Goal: Task Accomplishment & Management: Use online tool/utility

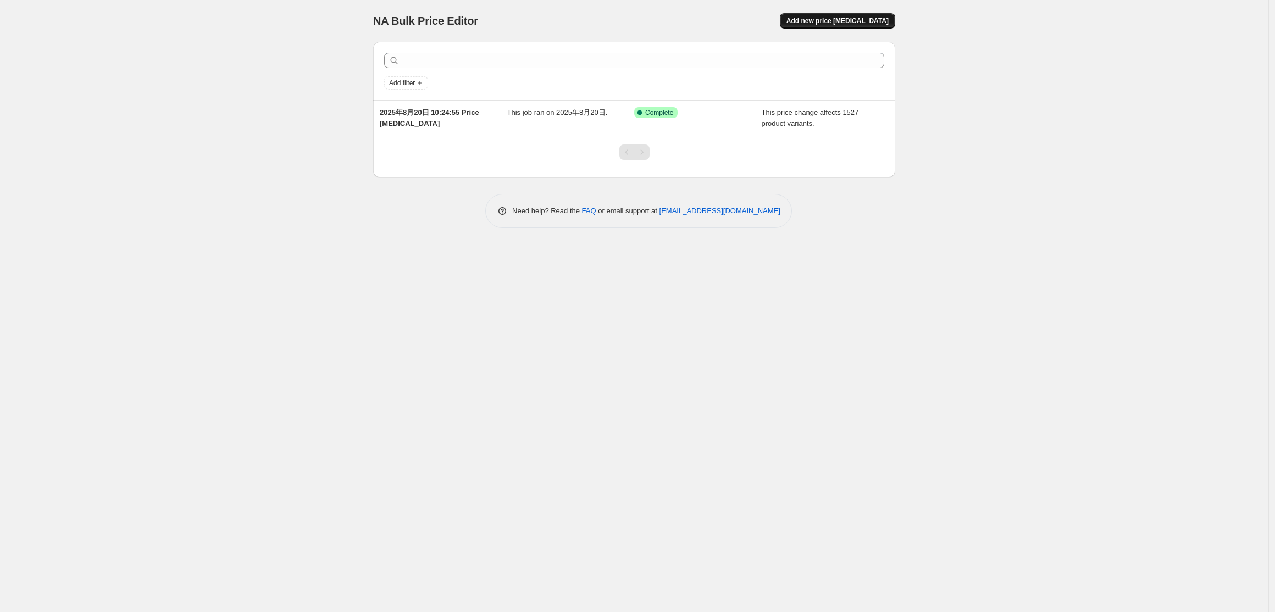
click at [844, 24] on span "Add new price [MEDICAL_DATA]" at bounding box center [838, 20] width 102 height 9
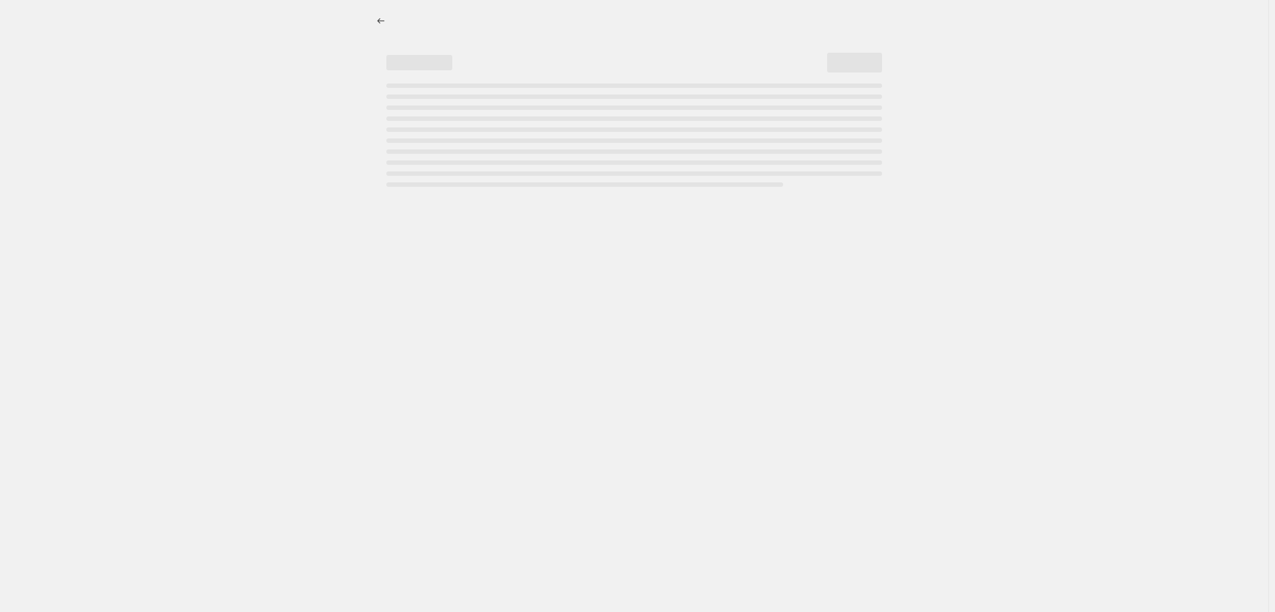
select select "percentage"
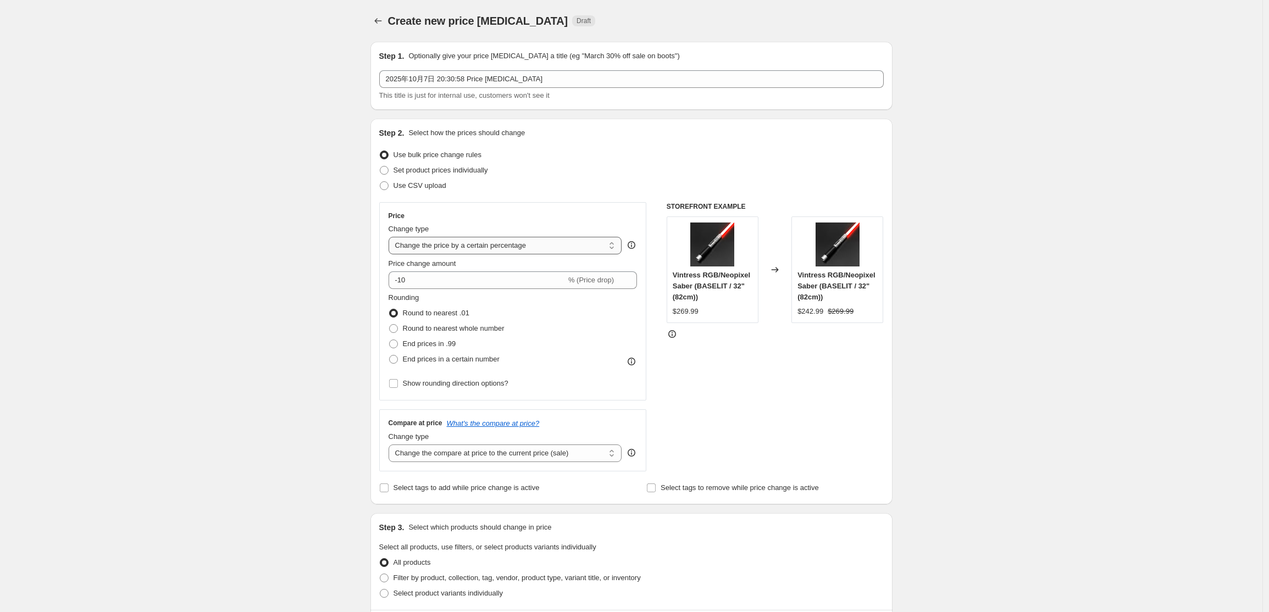
click at [537, 246] on select "Change the price to a certain amount Change the price by a certain amount Chang…" at bounding box center [506, 246] width 234 height 18
click at [566, 202] on div "Step 2. Select how the prices should change Use bulk price change rules Set pro…" at bounding box center [631, 312] width 505 height 368
drag, startPoint x: 425, startPoint y: 272, endPoint x: 402, endPoint y: 273, distance: 22.6
click at [402, 273] on input "-10" at bounding box center [478, 281] width 178 height 18
click at [341, 269] on div "Create new price [MEDICAL_DATA]. This page is ready Create new price [MEDICAL_D…" at bounding box center [631, 554] width 1263 height 1109
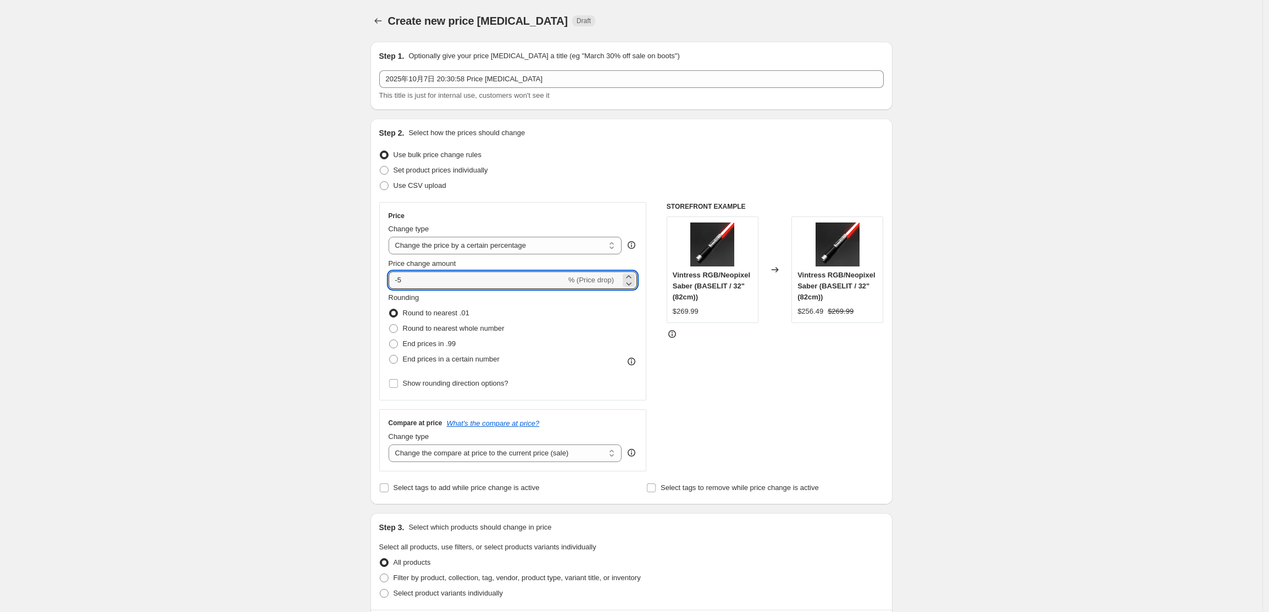
drag, startPoint x: 408, startPoint y: 278, endPoint x: 369, endPoint y: 277, distance: 39.0
click at [369, 277] on div "Step 1. Optionally give your price [MEDICAL_DATA] a title (eg "March 30% off sa…" at bounding box center [627, 537] width 531 height 1009
click at [367, 295] on div "Step 1. Optionally give your price [MEDICAL_DATA] a title (eg "March 30% off sa…" at bounding box center [627, 537] width 531 height 1009
click at [632, 285] on icon at bounding box center [629, 284] width 5 height 3
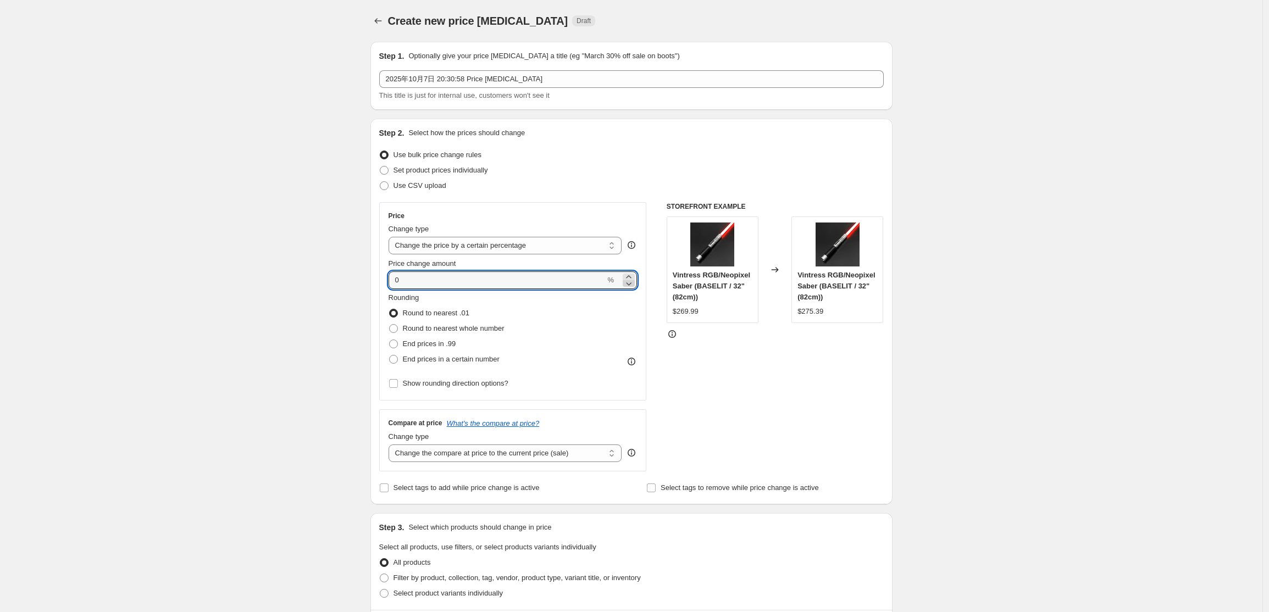
click at [632, 285] on icon at bounding box center [629, 284] width 5 height 3
click at [615, 311] on div "Rounding Round to nearest .01 Round to nearest whole number End prices in .99 E…" at bounding box center [513, 329] width 249 height 75
click at [631, 281] on icon at bounding box center [628, 283] width 11 height 11
click at [604, 308] on div "Rounding Round to nearest .01 Round to nearest whole number End prices in .99 E…" at bounding box center [513, 329] width 249 height 75
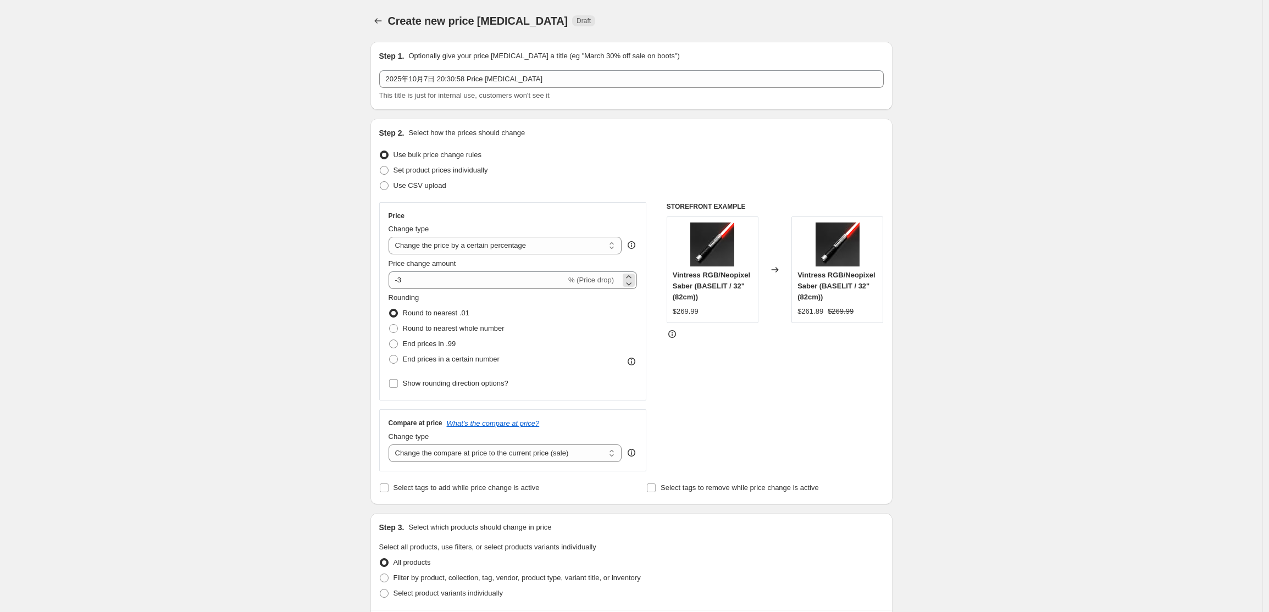
click at [593, 278] on span "% (Price drop)" at bounding box center [591, 280] width 46 height 8
click at [629, 287] on icon at bounding box center [628, 283] width 11 height 11
type input "-5"
click at [605, 313] on div "Rounding Round to nearest .01 Round to nearest whole number End prices in .99 E…" at bounding box center [513, 329] width 249 height 75
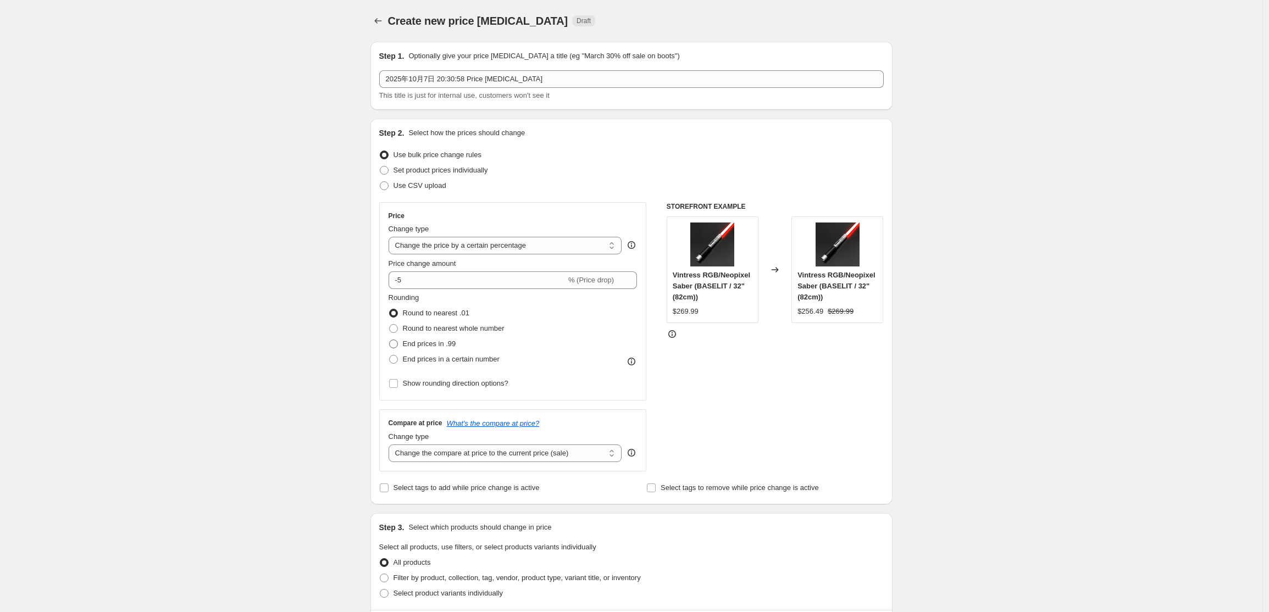
click at [422, 344] on span "End prices in .99" at bounding box center [429, 344] width 53 height 8
click at [390, 340] on input "End prices in .99" at bounding box center [389, 340] width 1 height 1
radio input "true"
click at [630, 278] on icon at bounding box center [628, 283] width 11 height 11
click at [632, 284] on icon at bounding box center [629, 284] width 5 height 3
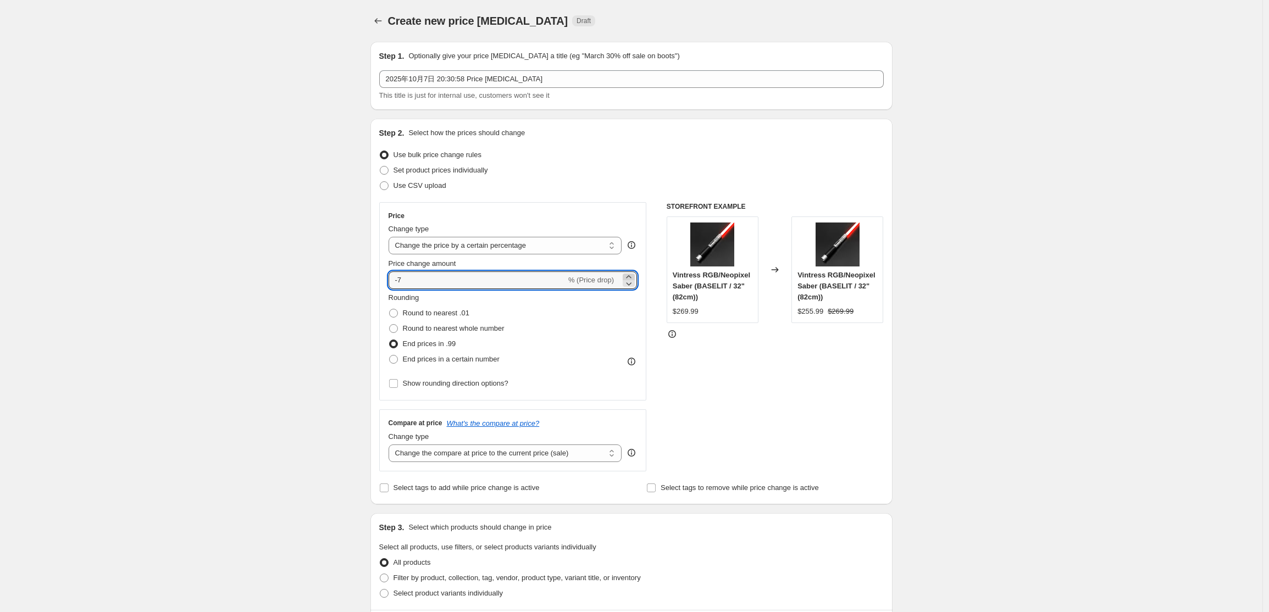
click at [631, 275] on icon at bounding box center [628, 277] width 11 height 11
click at [631, 276] on icon at bounding box center [628, 277] width 11 height 11
click at [617, 315] on div "Rounding Round to nearest .01 Round to nearest whole number End prices in .99 E…" at bounding box center [513, 329] width 249 height 75
click at [631, 279] on icon at bounding box center [628, 283] width 11 height 11
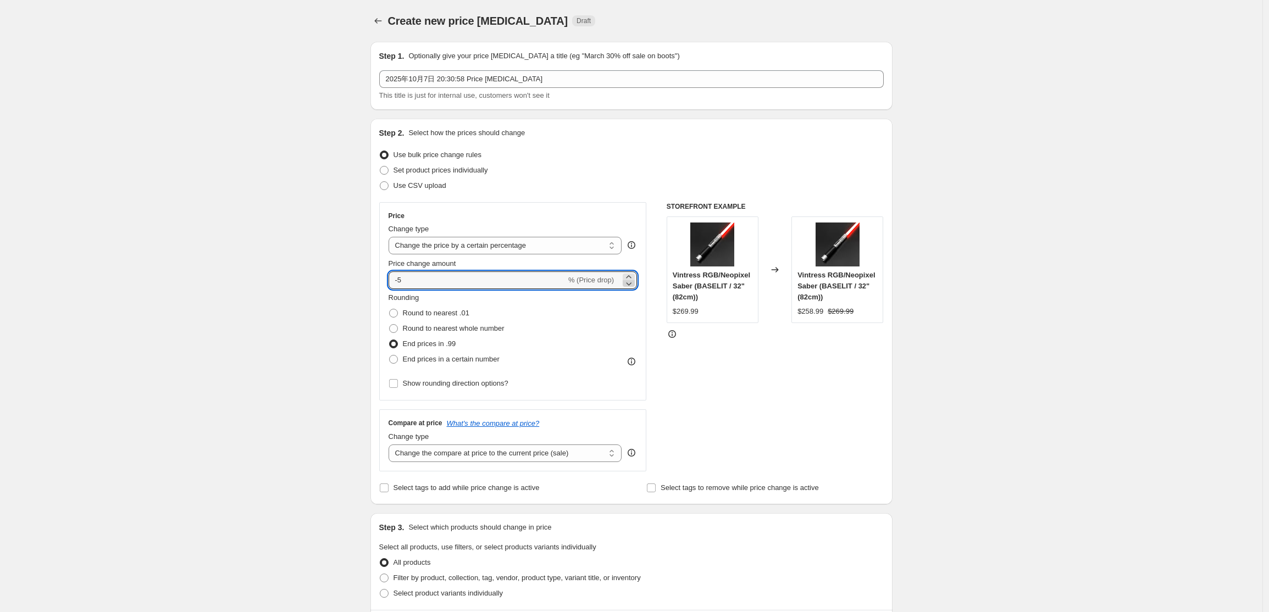
click at [632, 278] on icon at bounding box center [628, 283] width 11 height 11
click at [632, 286] on icon at bounding box center [628, 283] width 11 height 11
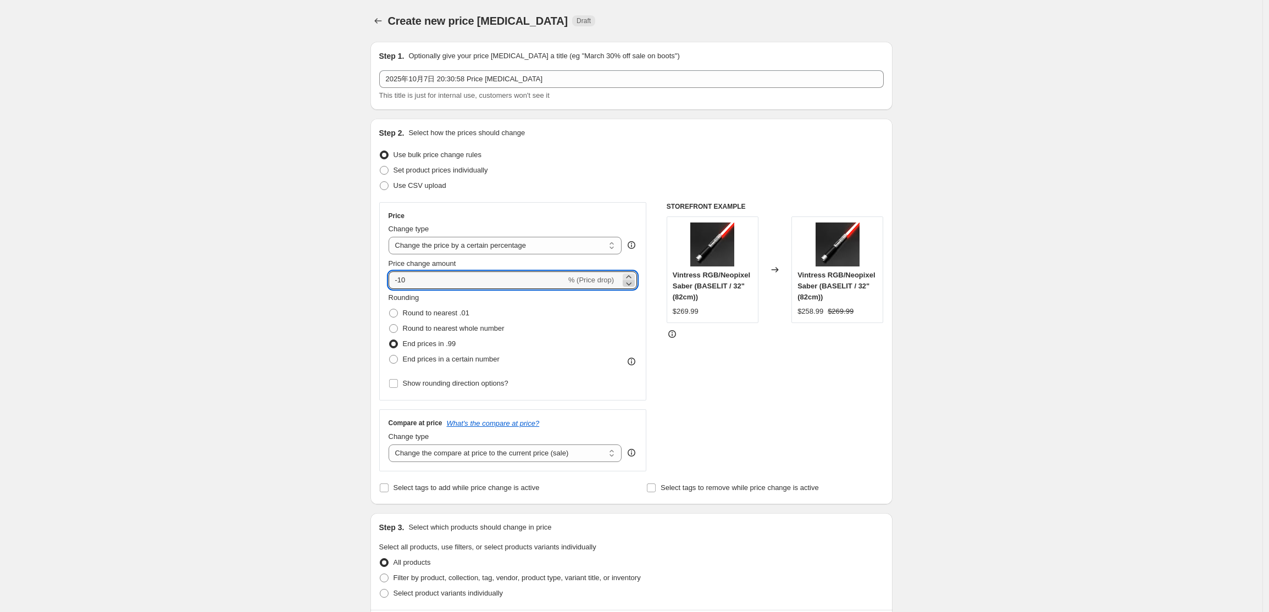
click at [632, 286] on icon at bounding box center [628, 283] width 11 height 11
drag, startPoint x: 416, startPoint y: 285, endPoint x: 404, endPoint y: 281, distance: 12.5
click at [405, 281] on input "-11" at bounding box center [478, 281] width 178 height 18
type input "-1"
click at [709, 373] on div "STOREFRONT EXAMPLE Vintress RGB/Neopixel Saber (BASELIT / 32"(82cm)) $269.99 Ch…" at bounding box center [775, 336] width 217 height 269
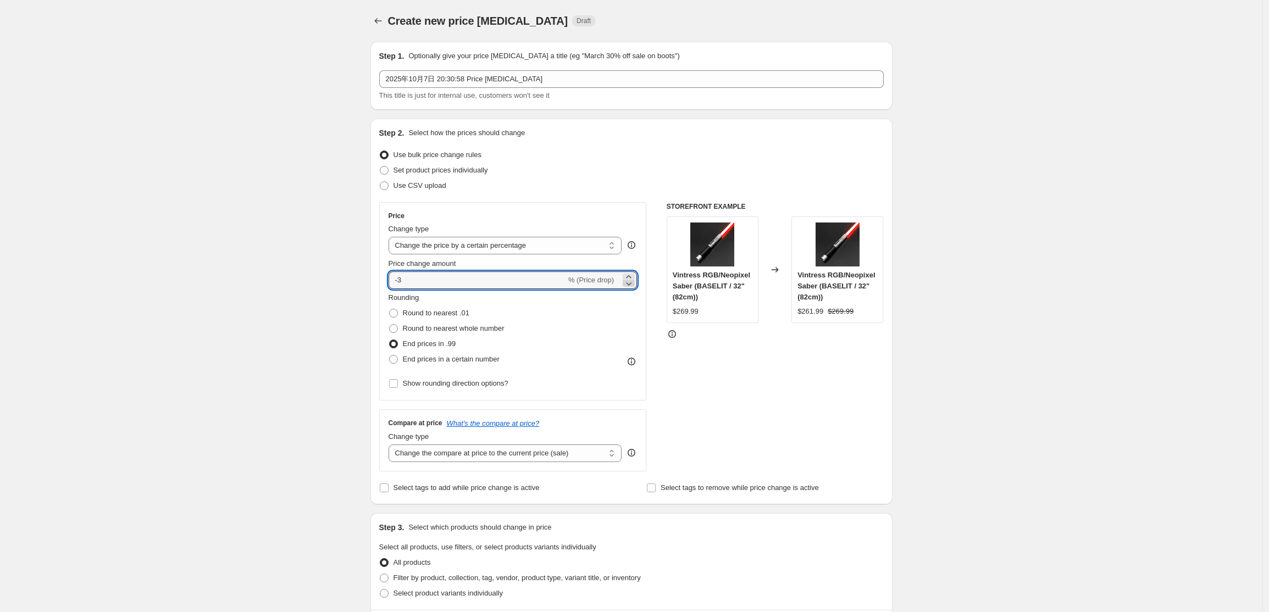
click at [633, 286] on icon at bounding box center [628, 283] width 11 height 11
type input "-5"
click at [706, 402] on div "STOREFRONT EXAMPLE Vintress RGB/Neopixel Saber (BASELIT / 32"(82cm)) $269.99 Ch…" at bounding box center [775, 336] width 217 height 269
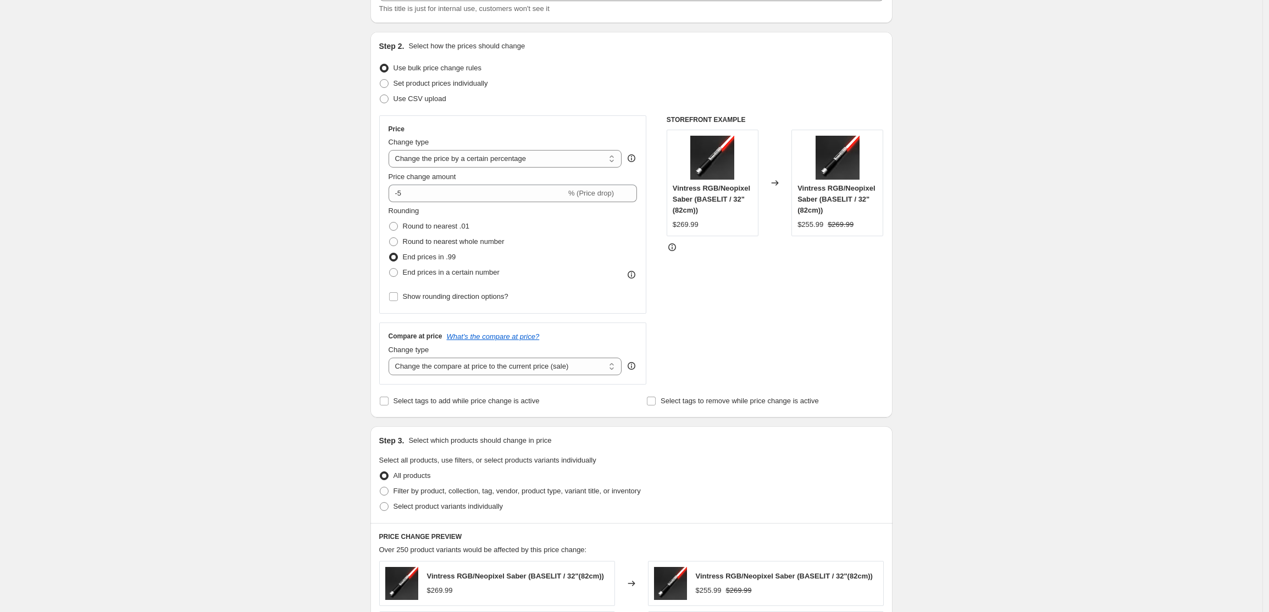
scroll to position [165, 0]
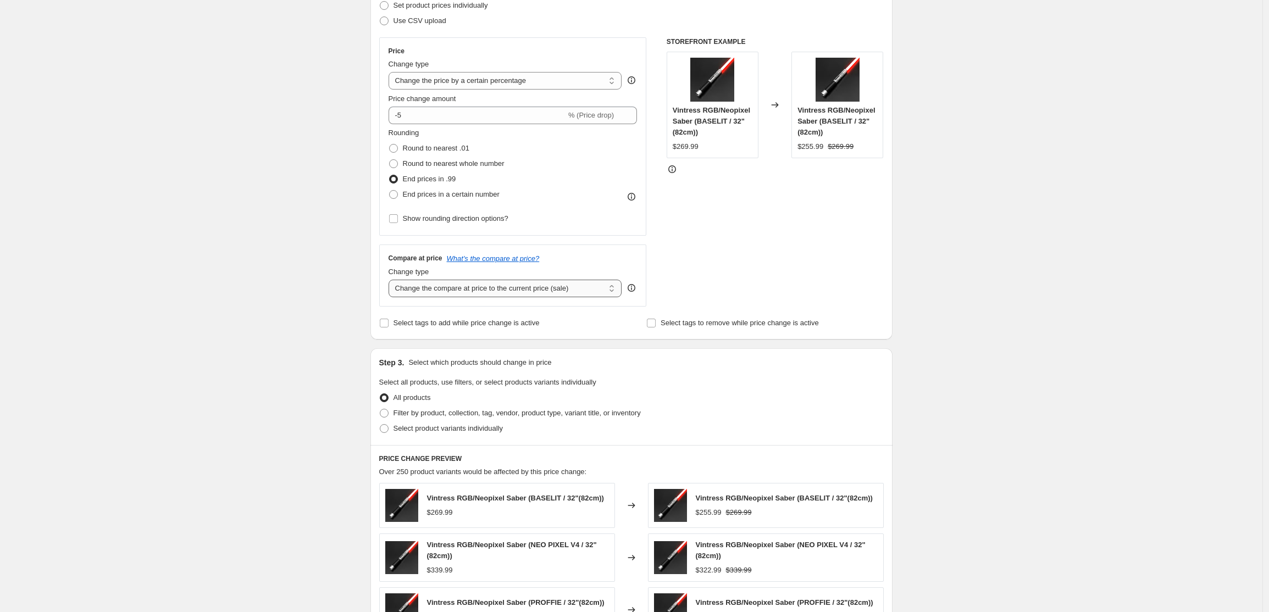
click at [466, 292] on select "Change the compare at price to the current price (sale) Change the compare at p…" at bounding box center [506, 289] width 234 height 18
select select "no_change"
click at [391, 280] on select "Change the compare at price to the current price (sale) Change the compare at p…" at bounding box center [506, 289] width 234 height 18
click at [340, 314] on div "Create new price [MEDICAL_DATA]. This page is ready Create new price [MEDICAL_D…" at bounding box center [631, 389] width 1263 height 1109
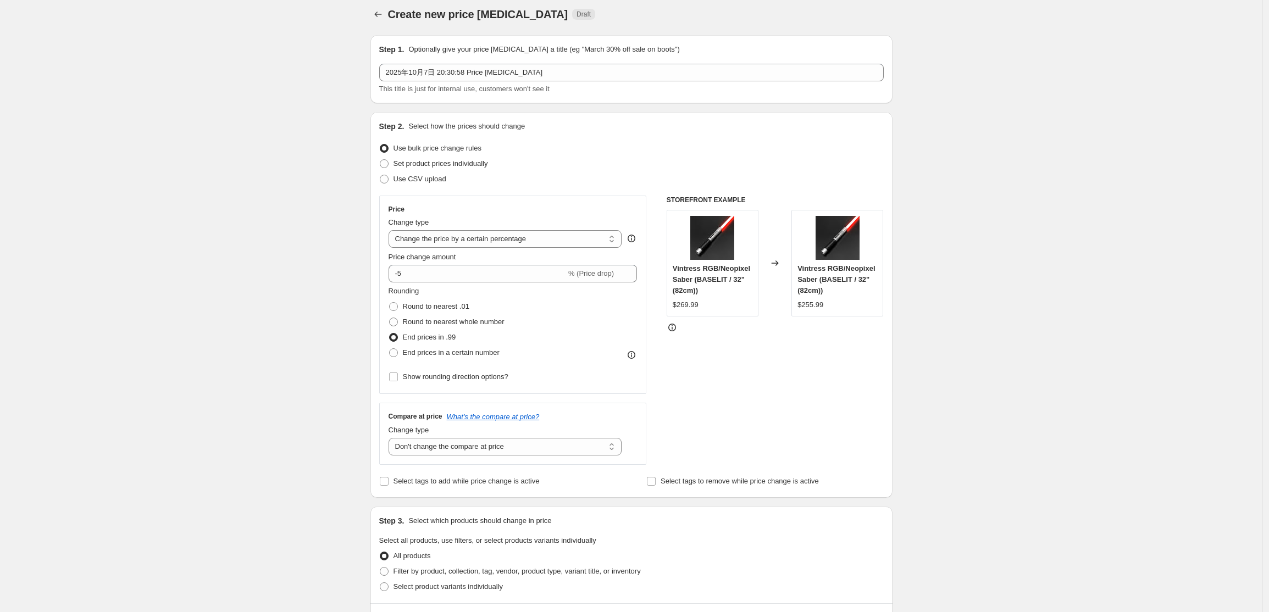
scroll to position [0, 0]
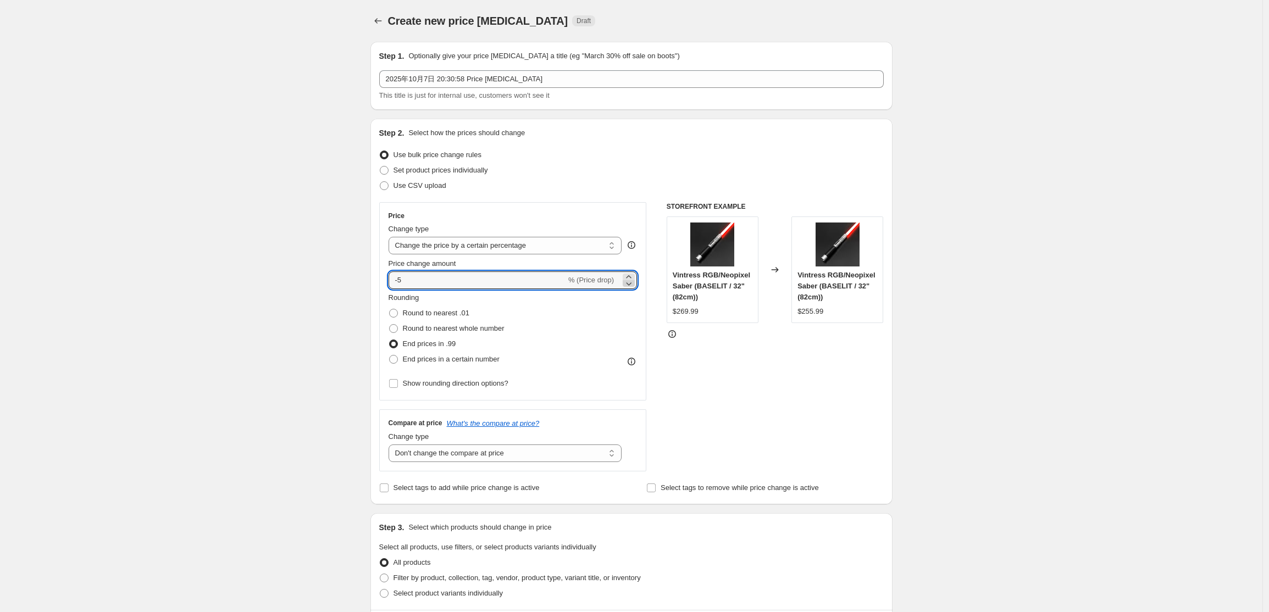
click at [633, 285] on icon at bounding box center [628, 283] width 11 height 11
type input "-6"
click at [452, 278] on input "-6" at bounding box center [478, 281] width 178 height 18
type input "-4"
type input "-3"
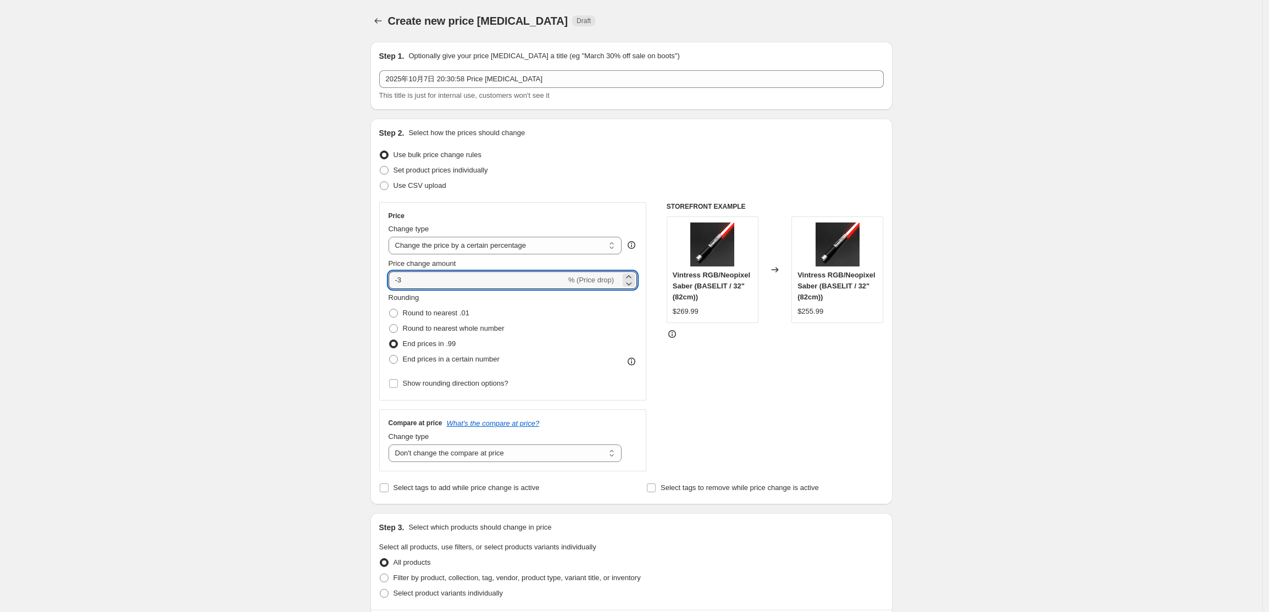
click at [353, 311] on div "Create new price [MEDICAL_DATA]. This page is ready Create new price [MEDICAL_D…" at bounding box center [631, 554] width 1263 height 1109
click at [409, 282] on input "-3" at bounding box center [478, 281] width 178 height 18
type input "-1"
click at [285, 285] on div "Create new price [MEDICAL_DATA]. This page is ready Create new price [MEDICAL_D…" at bounding box center [631, 554] width 1263 height 1109
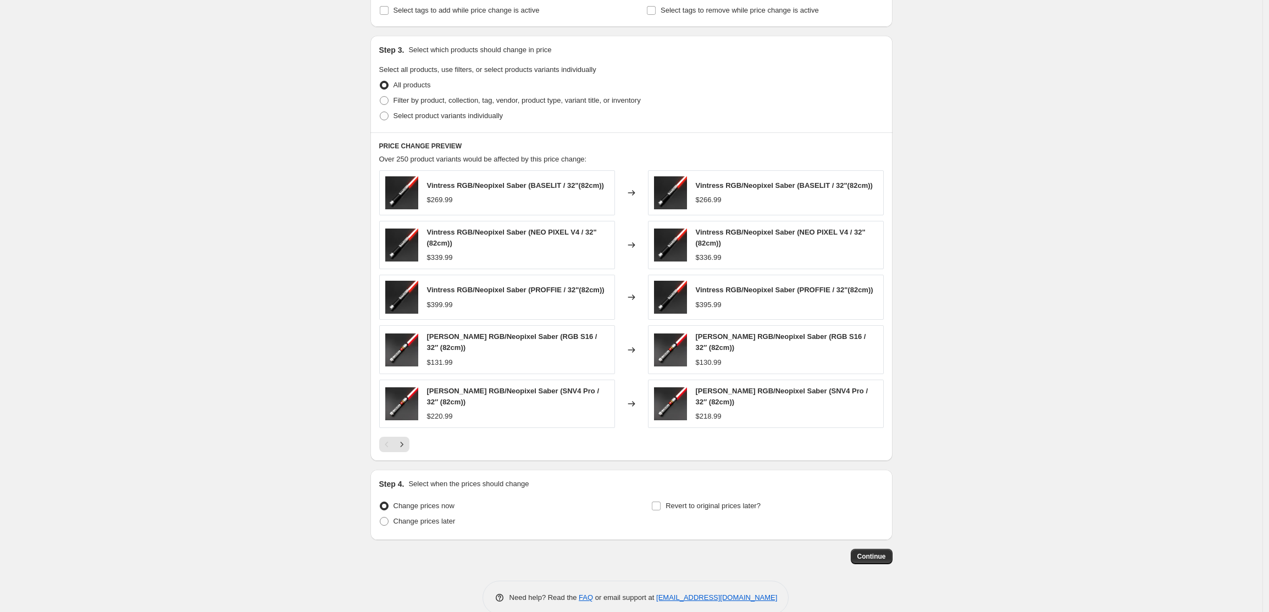
scroll to position [494, 0]
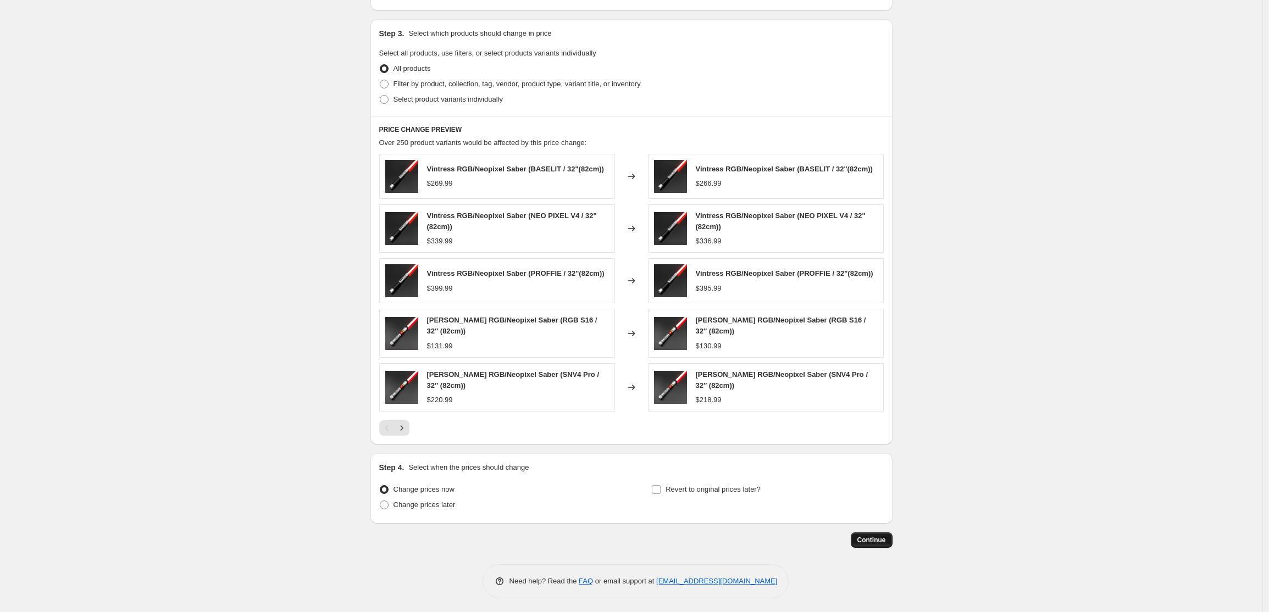
click at [877, 542] on span "Continue" at bounding box center [872, 540] width 29 height 9
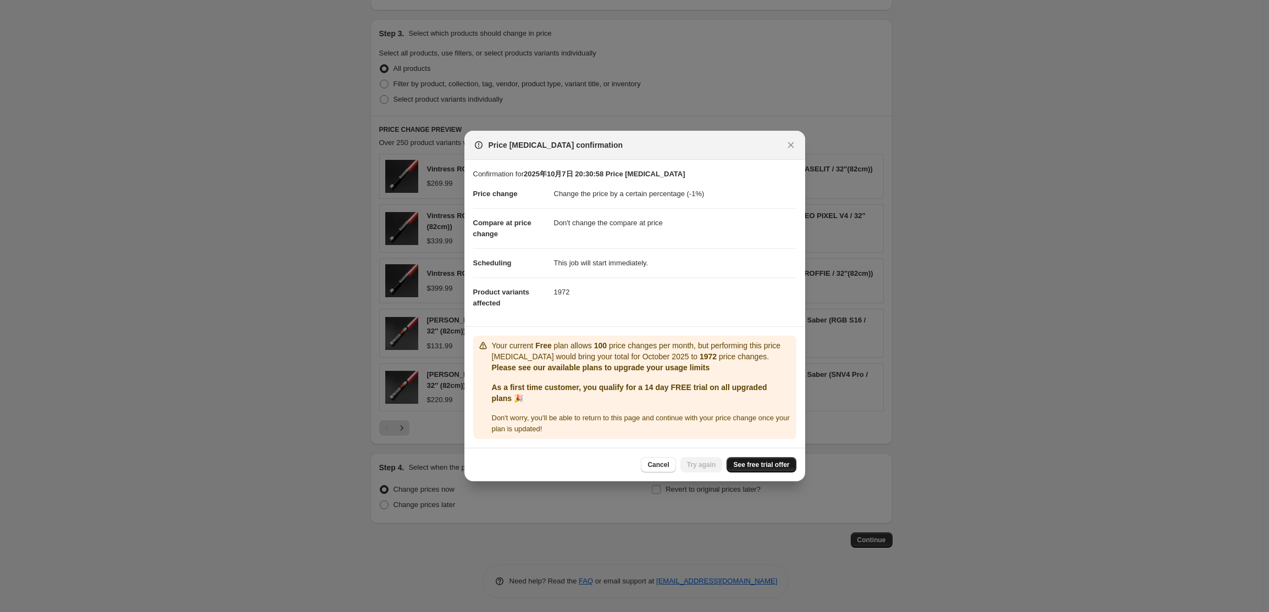
click at [745, 461] on span "See free trial offer" at bounding box center [761, 465] width 56 height 9
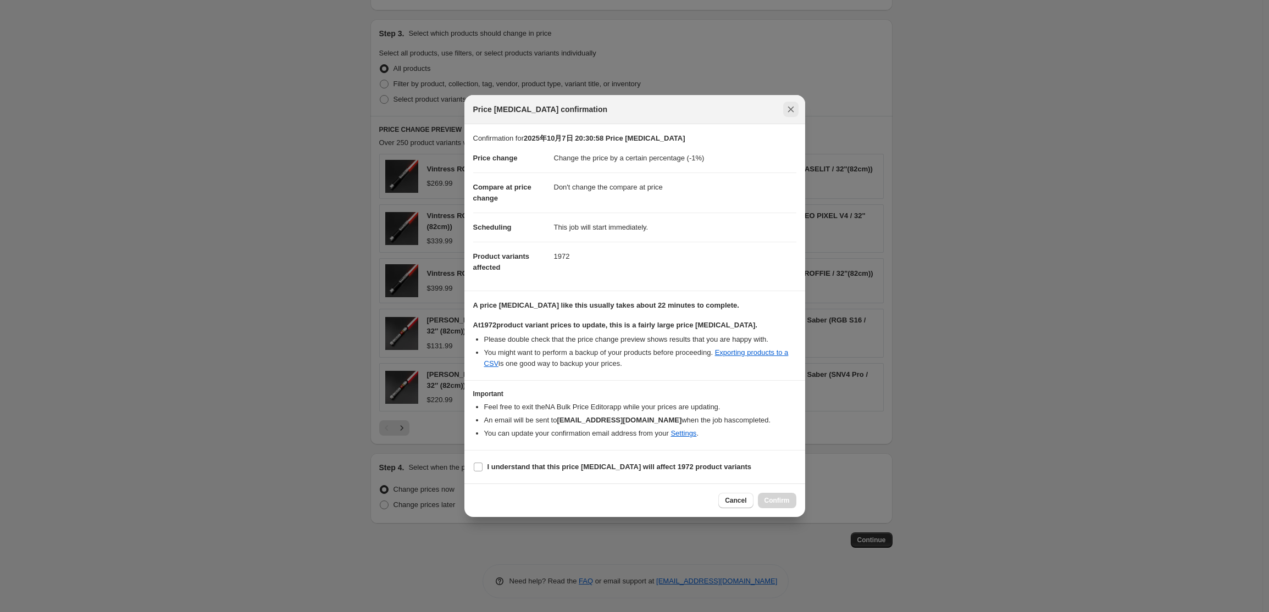
click at [795, 110] on icon "Close" at bounding box center [791, 109] width 11 height 11
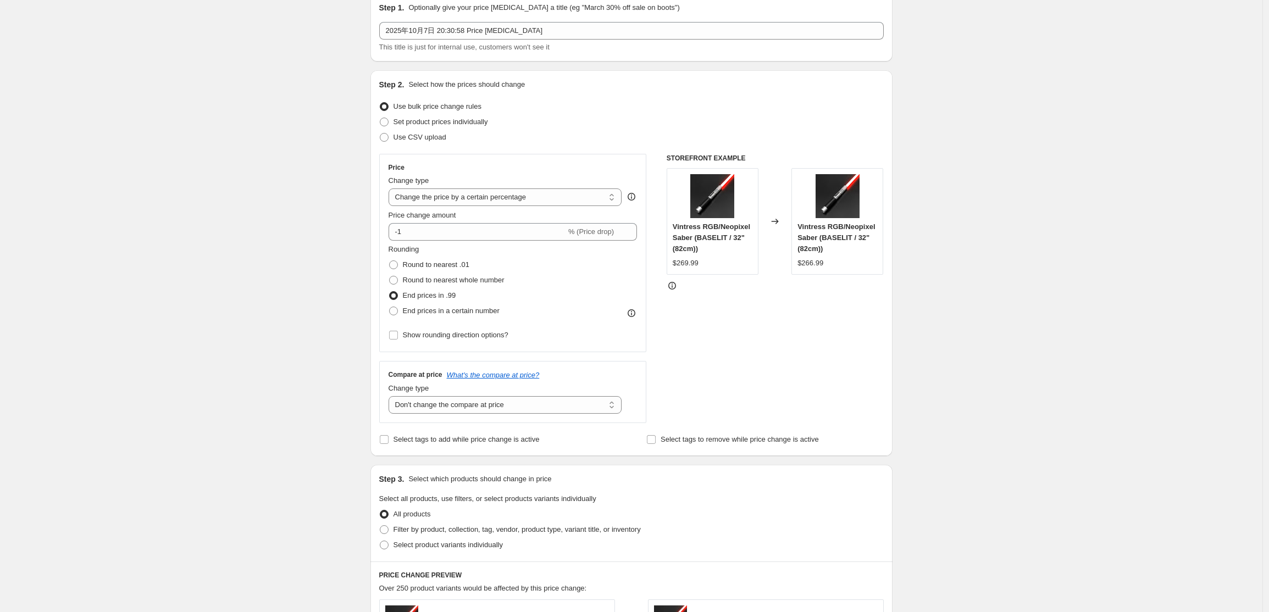
scroll to position [0, 0]
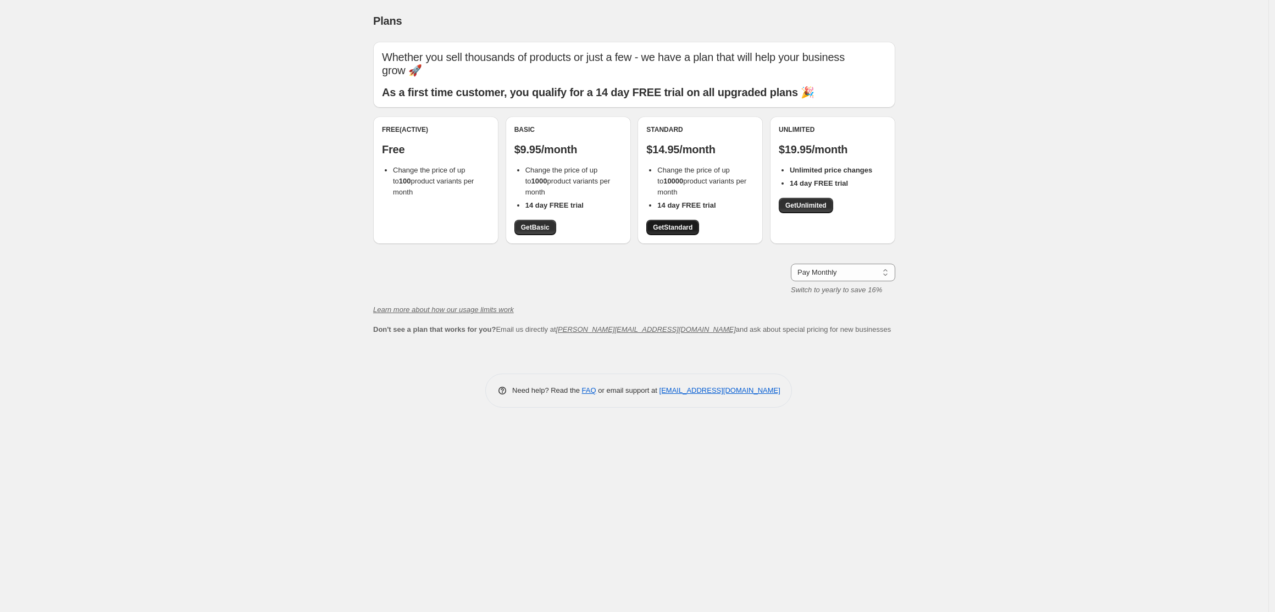
click at [676, 232] on link "Get Standard" at bounding box center [673, 227] width 53 height 15
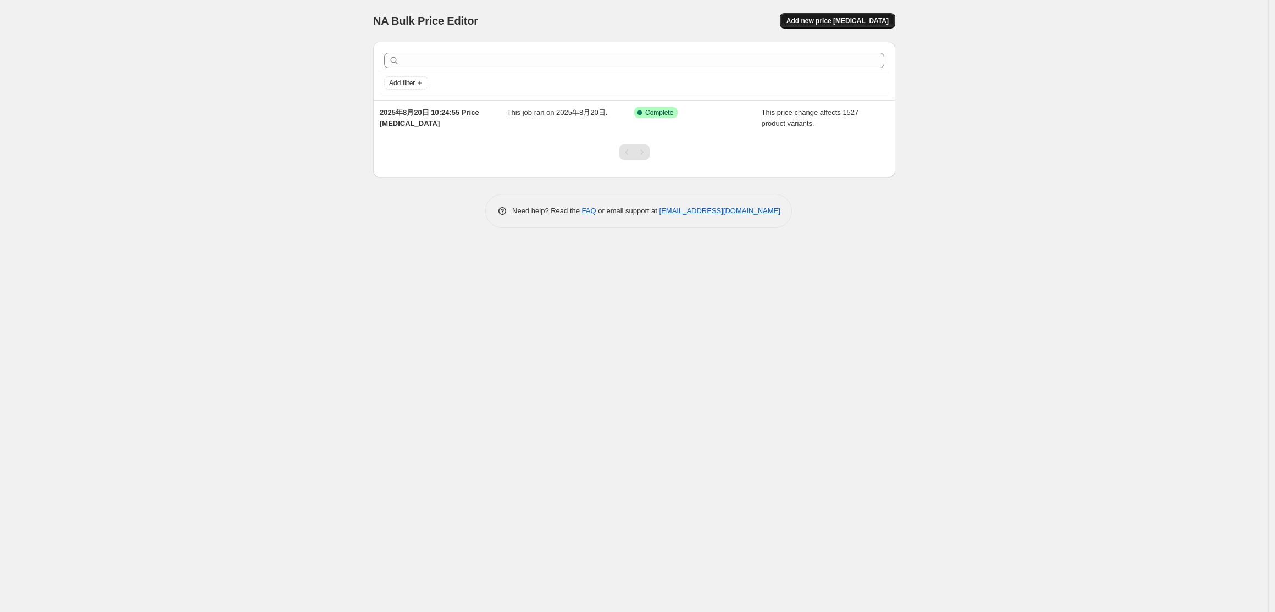
click at [841, 26] on button "Add new price [MEDICAL_DATA]" at bounding box center [837, 20] width 115 height 15
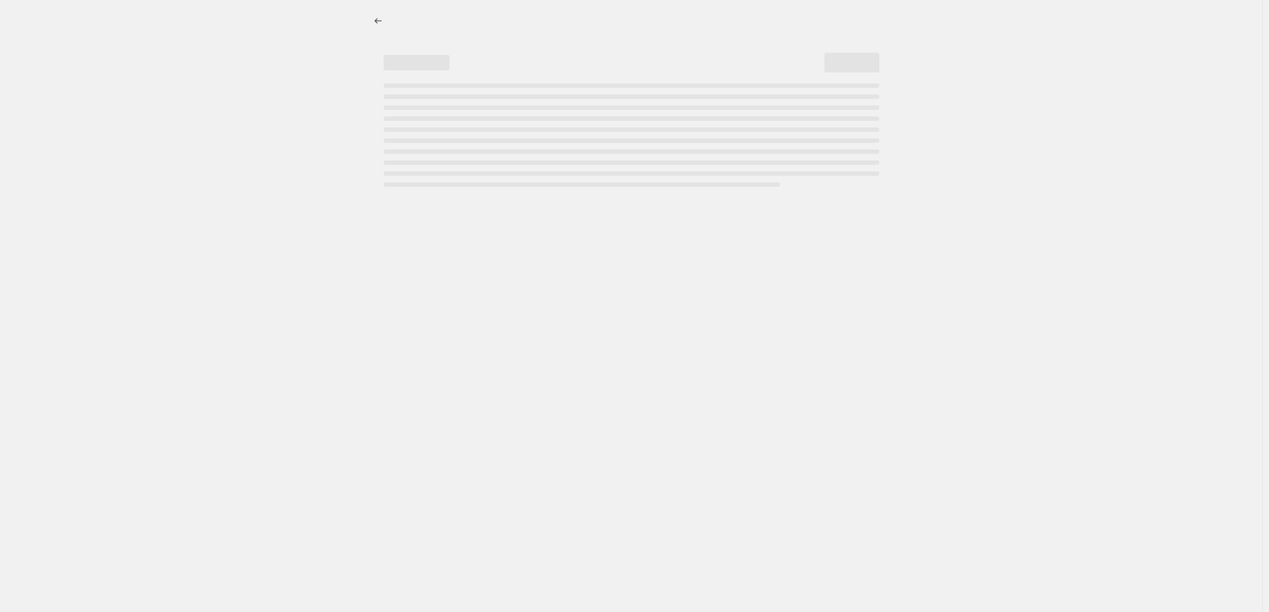
select select "percentage"
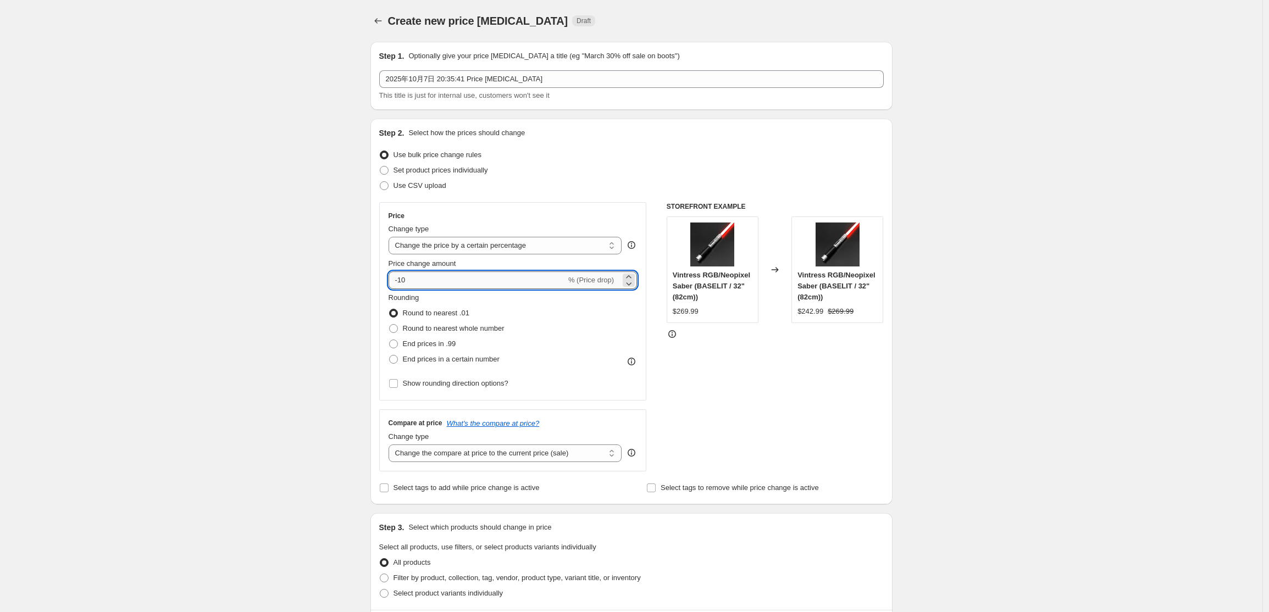
click at [450, 277] on input "-10" at bounding box center [478, 281] width 178 height 18
type input "-1"
click at [426, 344] on span "End prices in .99" at bounding box center [429, 344] width 53 height 8
click at [390, 340] on input "End prices in .99" at bounding box center [389, 340] width 1 height 1
radio input "true"
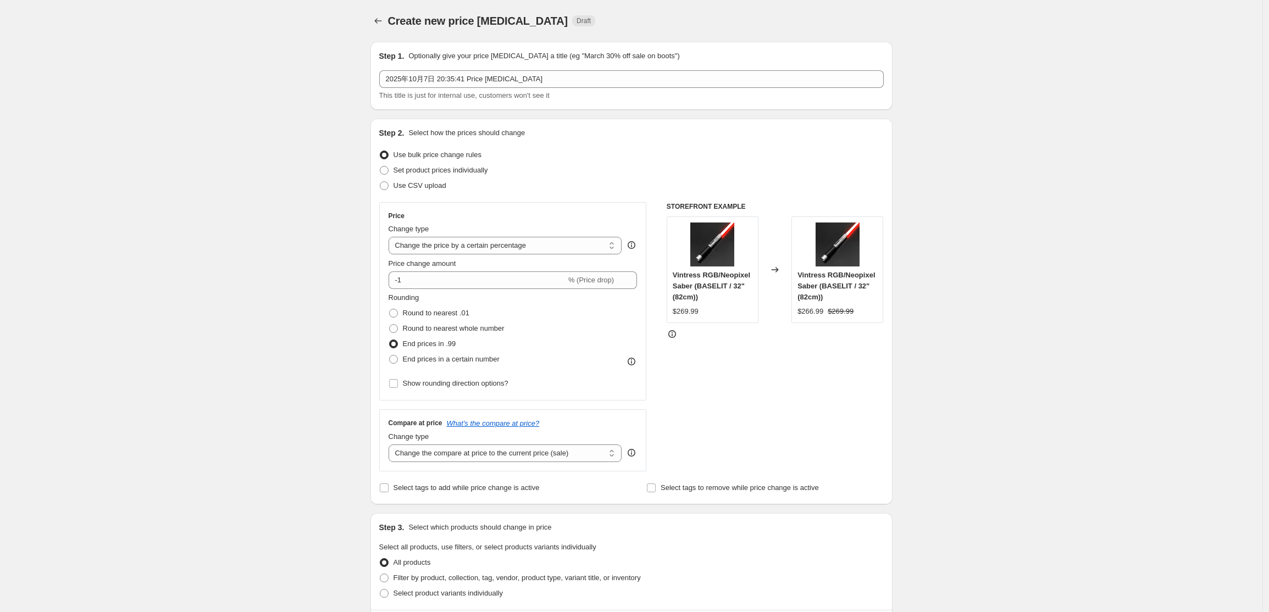
click at [346, 368] on div "Create new price change job. This page is ready Create new price change job Dra…" at bounding box center [631, 554] width 1263 height 1109
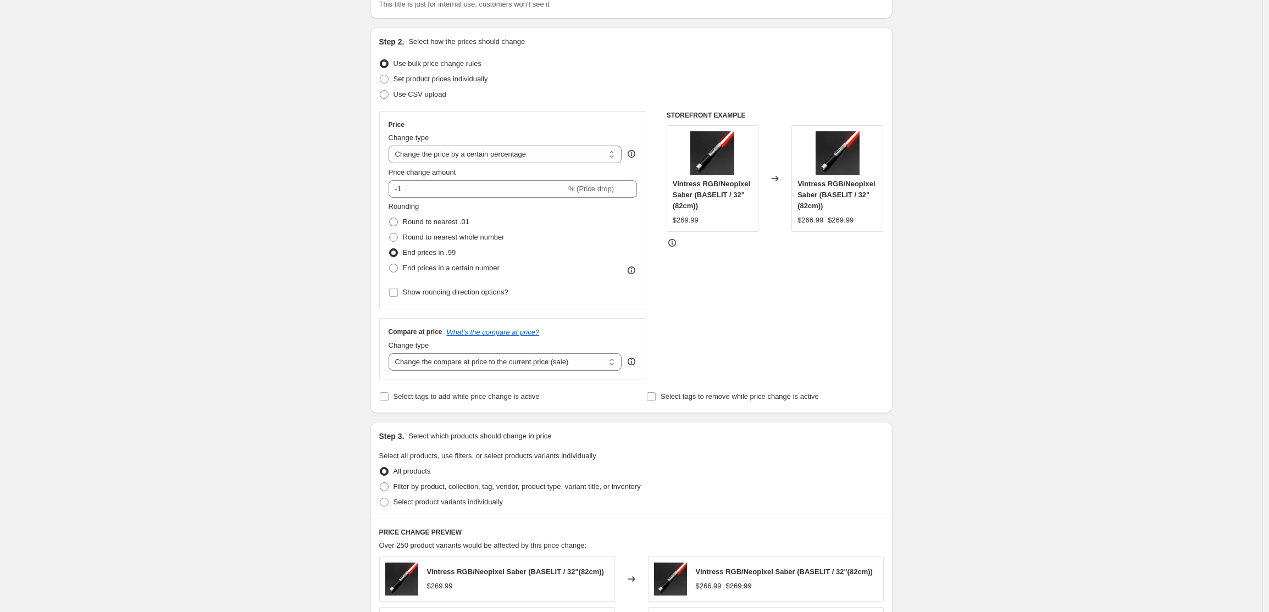
scroll to position [110, 0]
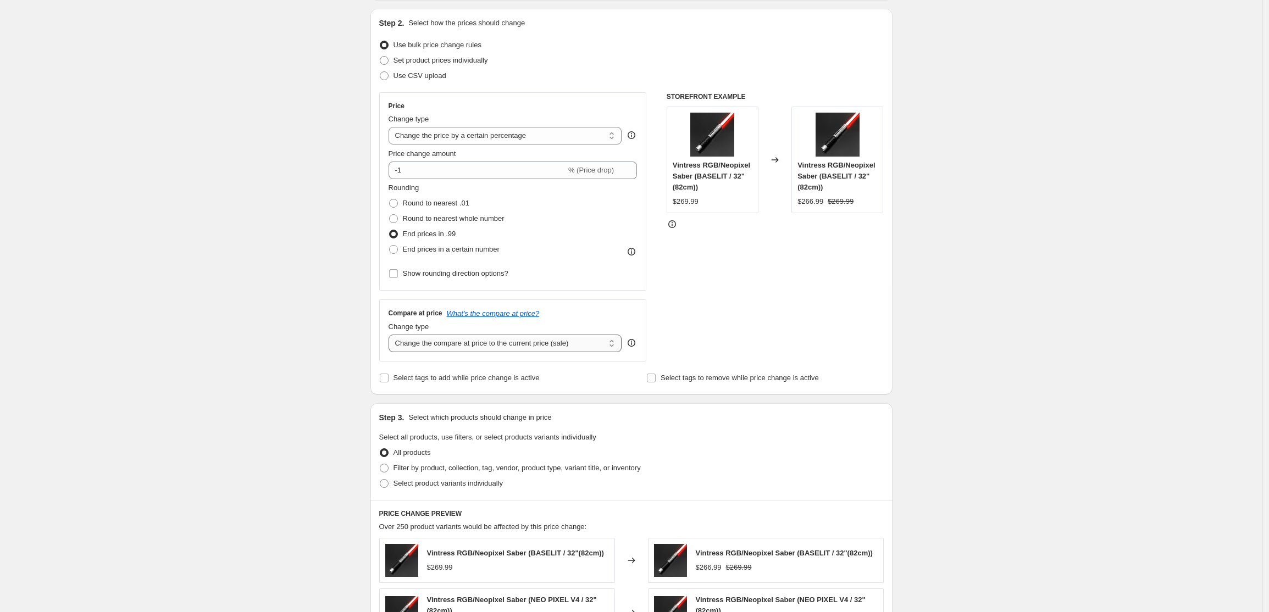
click at [442, 346] on select "Change the compare at price to the current price (sale) Change the compare at p…" at bounding box center [506, 344] width 234 height 18
select select "remove"
click at [391, 335] on select "Change the compare at price to the current price (sale) Change the compare at p…" at bounding box center [506, 344] width 234 height 18
click at [340, 413] on div "Create new price change job. This page is ready Create new price change job Dra…" at bounding box center [631, 444] width 1263 height 1109
click at [388, 472] on span at bounding box center [384, 468] width 9 height 9
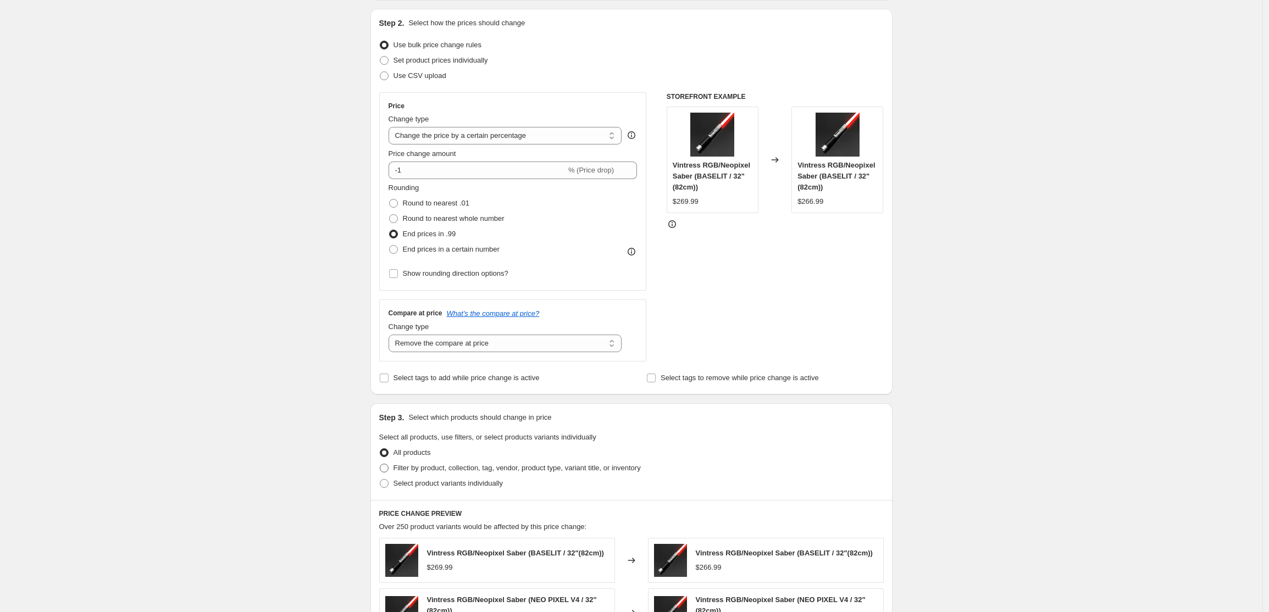
click at [380, 465] on input "Filter by product, collection, tag, vendor, product type, variant title, or inv…" at bounding box center [380, 464] width 1 height 1
radio input "true"
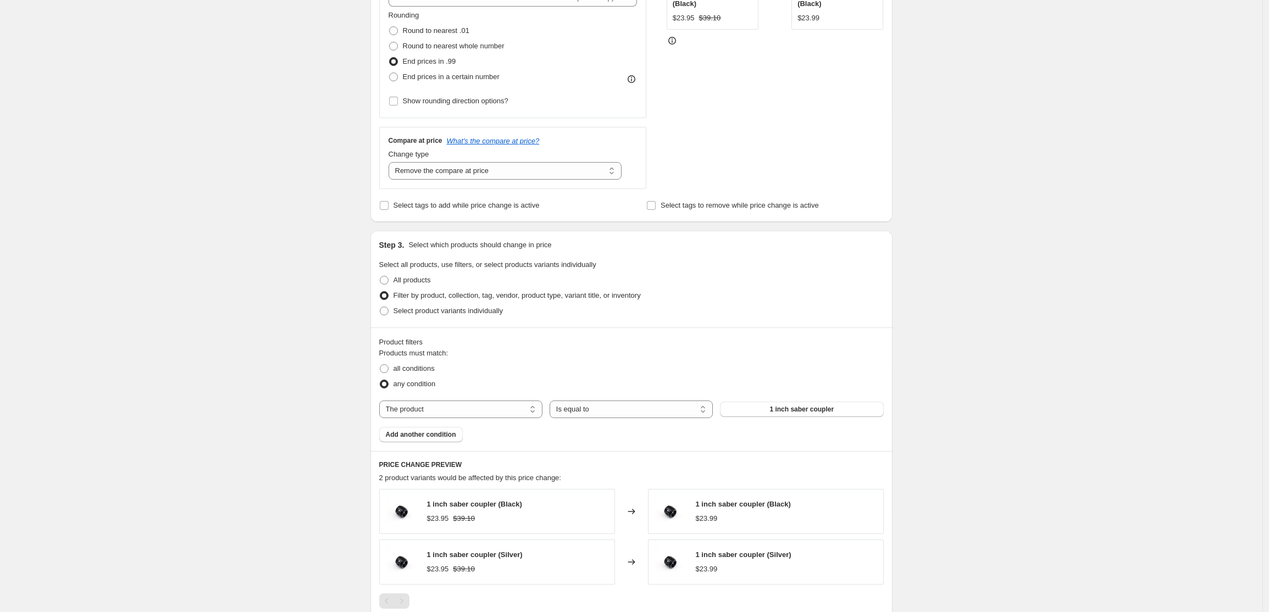
scroll to position [275, 0]
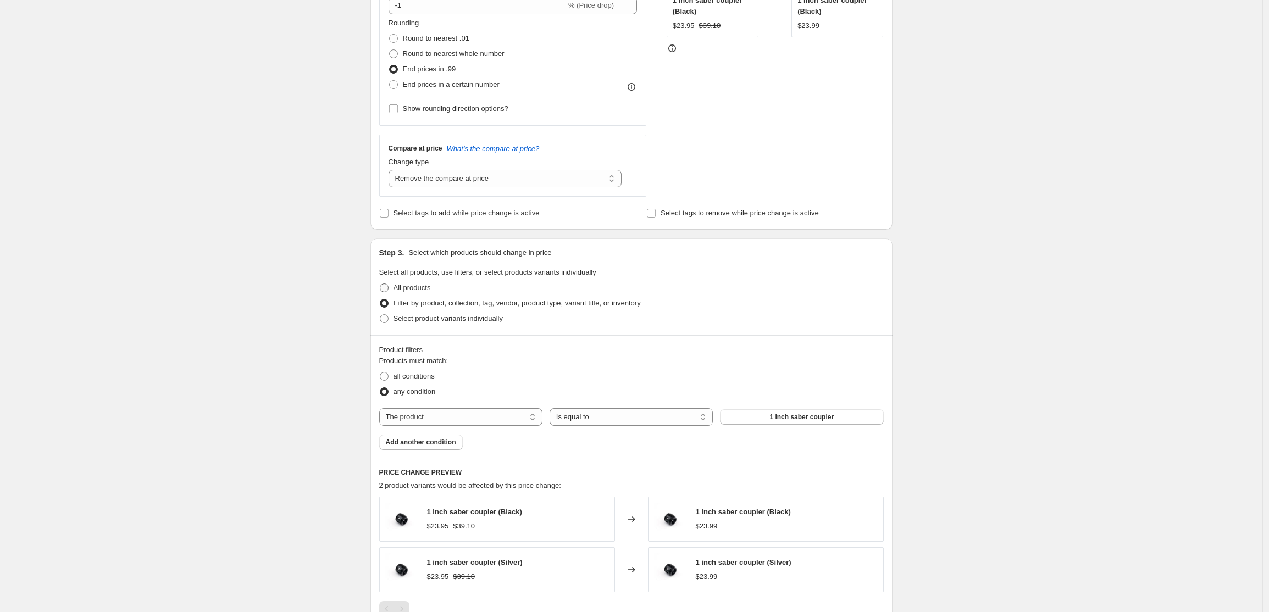
click at [385, 289] on span at bounding box center [384, 288] width 9 height 9
click at [380, 284] on input "All products" at bounding box center [380, 284] width 1 height 1
radio input "true"
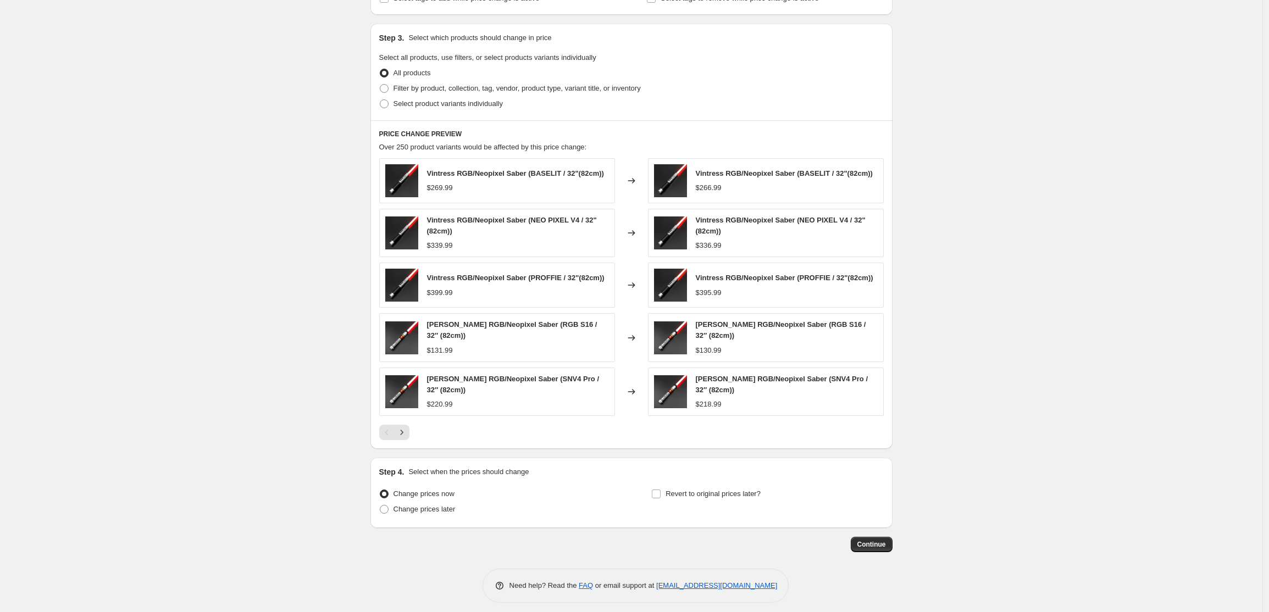
scroll to position [494, 0]
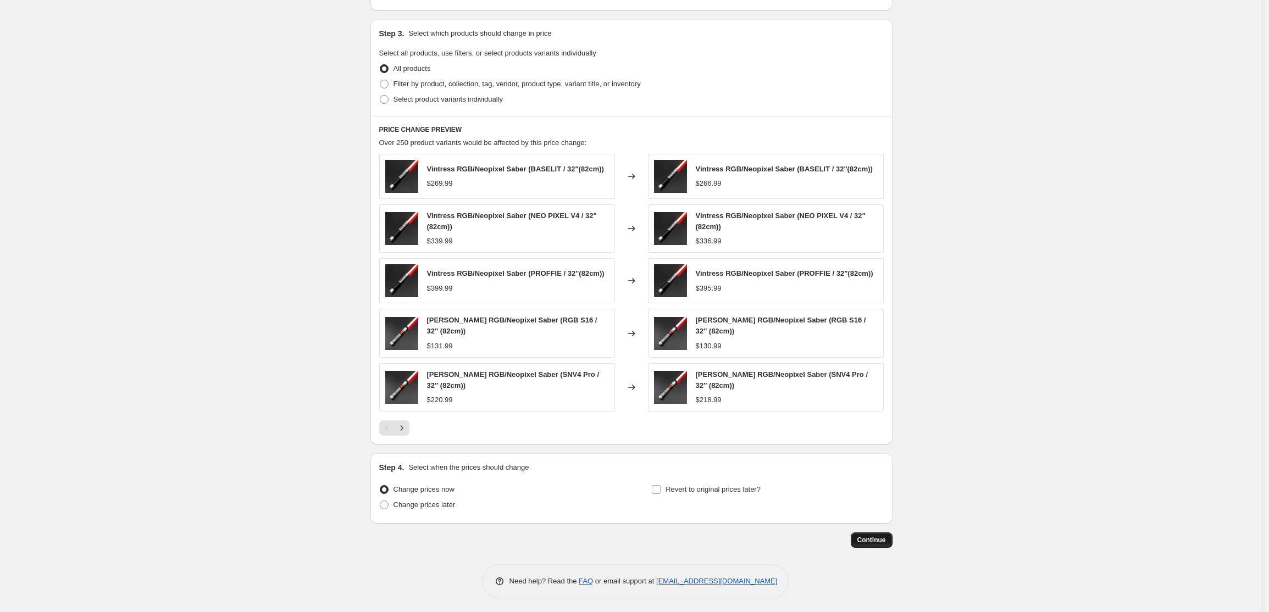
click at [876, 539] on span "Continue" at bounding box center [872, 540] width 29 height 9
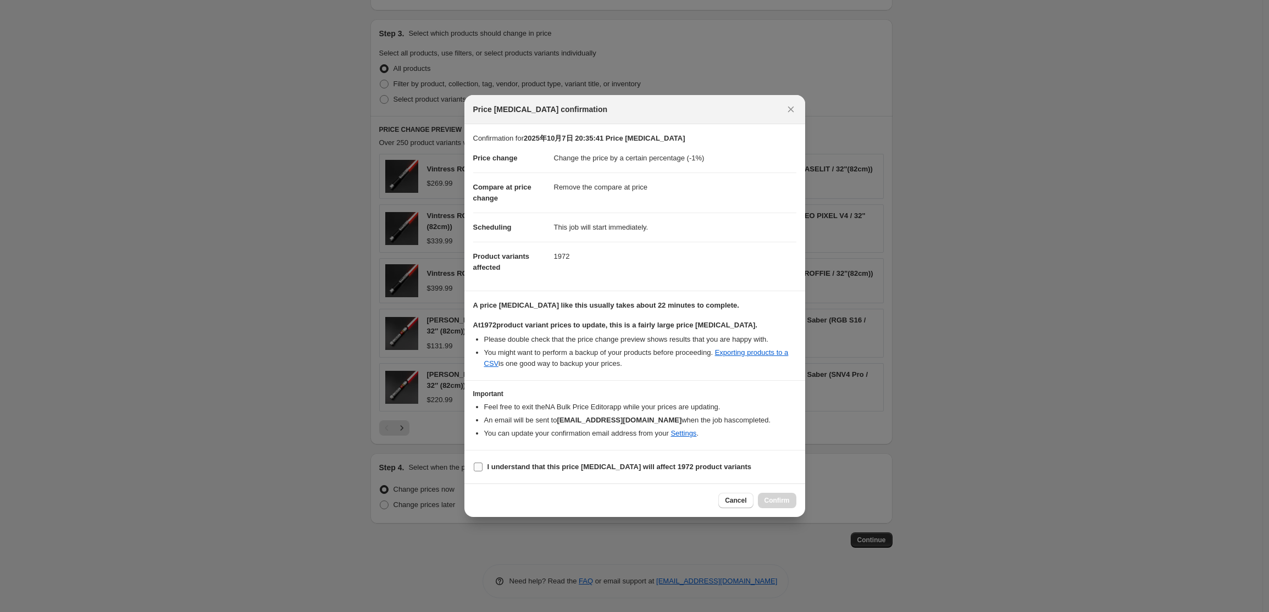
click at [553, 468] on b "I understand that this price [MEDICAL_DATA] will affect 1972 product variants" at bounding box center [620, 467] width 264 height 8
click at [483, 468] on input "I understand that this price [MEDICAL_DATA] will affect 1972 product variants" at bounding box center [478, 467] width 9 height 9
checkbox input "true"
click at [777, 505] on span "Confirm" at bounding box center [777, 500] width 25 height 9
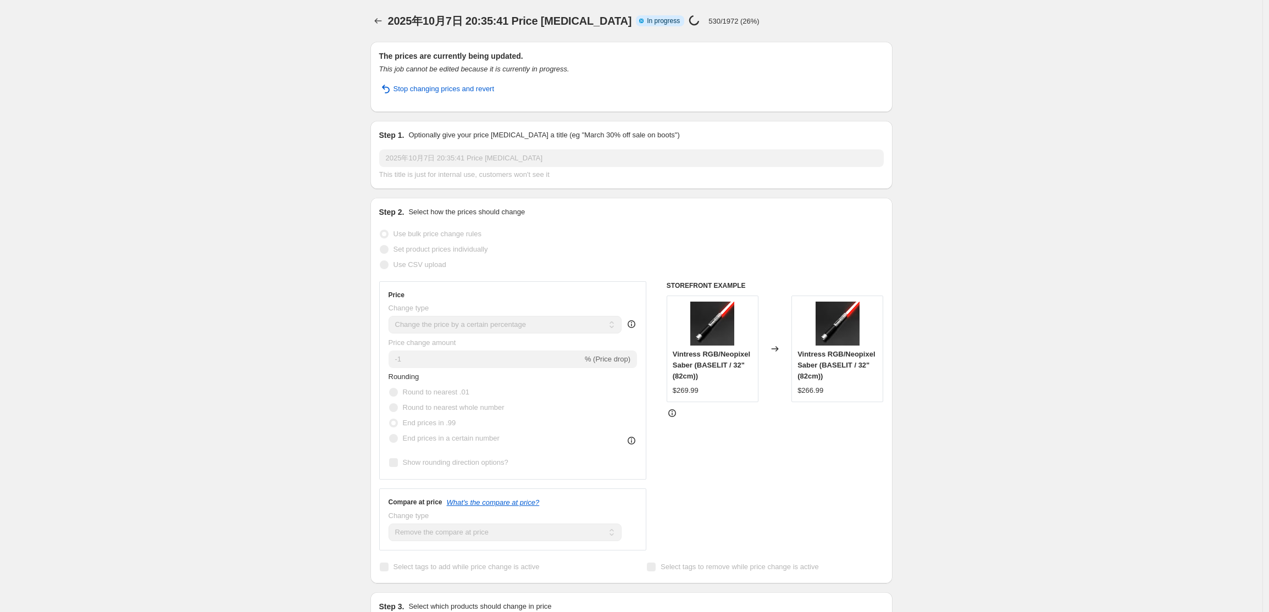
drag, startPoint x: 36, startPoint y: 0, endPoint x: 169, endPoint y: 53, distance: 143.6
click at [169, 53] on div "2025年10月7日 20:35:41 Price change job. This page is ready 2025年10月7日 20:35:41 Pr…" at bounding box center [631, 582] width 1263 height 1164
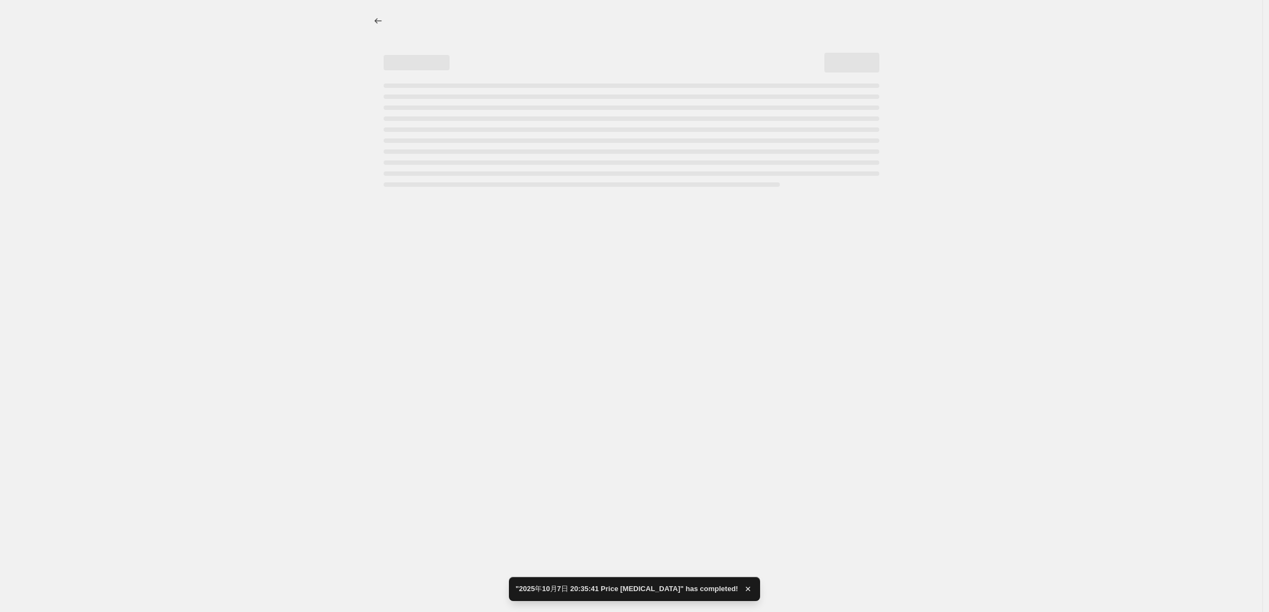
select select "percentage"
select select "remove"
